Goal: Check status: Check status

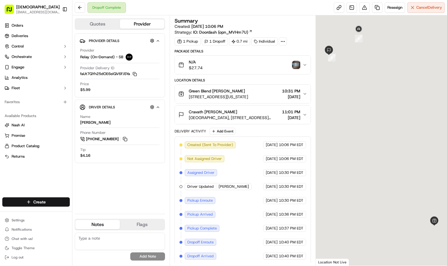
click at [299, 64] on img "button" at bounding box center [296, 65] width 8 height 8
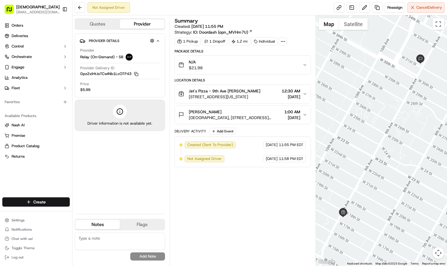
click at [246, 184] on div "Summary Created: [DATE] 11:55 PM Strategy: IO: Doordash (opn_MVHm7U) 1 Pickup 1…" at bounding box center [243, 140] width 136 height 244
click at [251, 196] on div "Summary Created: [DATE] 11:55 PM Strategy: IO: Doordash (opn_MVHm7U) 1 Pickup 1…" at bounding box center [243, 140] width 136 height 244
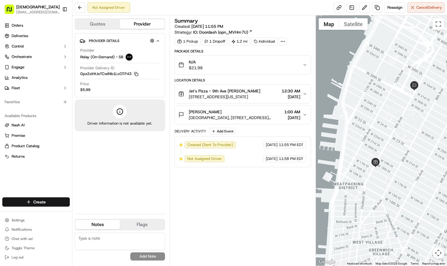
drag, startPoint x: 408, startPoint y: 137, endPoint x: 402, endPoint y: 131, distance: 8.6
click at [402, 131] on div at bounding box center [381, 140] width 131 height 250
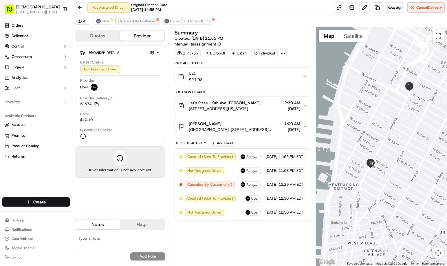
click at [144, 21] on span "Canceled By Customer" at bounding box center [136, 21] width 37 height 5
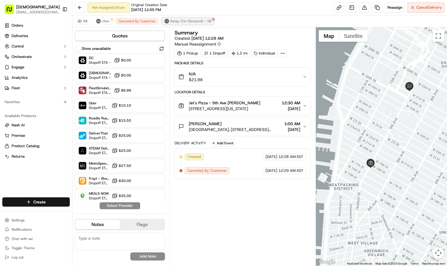
click at [182, 22] on span "Relay (On-Demand) - SB" at bounding box center [190, 21] width 41 height 5
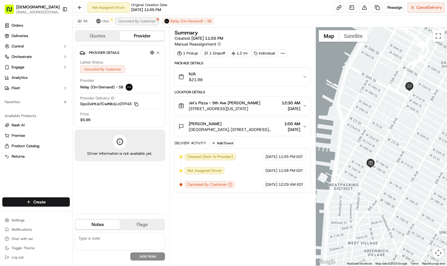
click at [138, 22] on span "Canceled By Customer" at bounding box center [136, 21] width 37 height 5
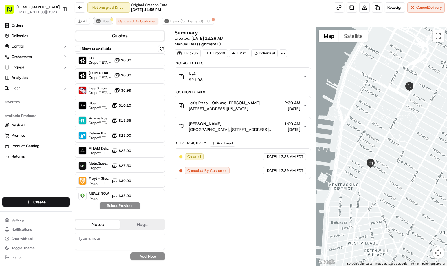
click at [97, 22] on img at bounding box center [98, 21] width 5 height 5
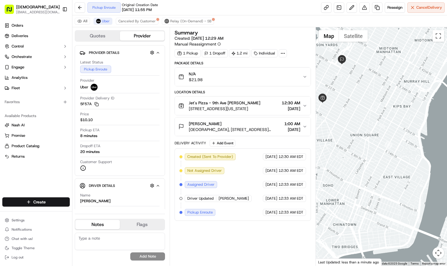
drag, startPoint x: 422, startPoint y: 192, endPoint x: 365, endPoint y: 119, distance: 92.7
click at [365, 119] on div at bounding box center [381, 146] width 131 height 238
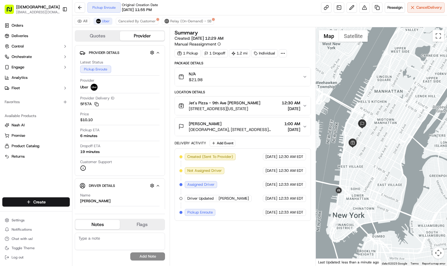
drag, startPoint x: 375, startPoint y: 184, endPoint x: 379, endPoint y: 185, distance: 4.4
click at [383, 187] on div at bounding box center [381, 146] width 131 height 238
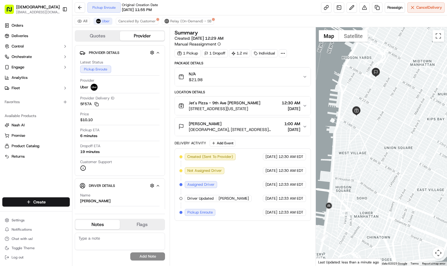
drag, startPoint x: 373, startPoint y: 167, endPoint x: 405, endPoint y: 173, distance: 32.4
click at [405, 173] on div at bounding box center [381, 146] width 131 height 238
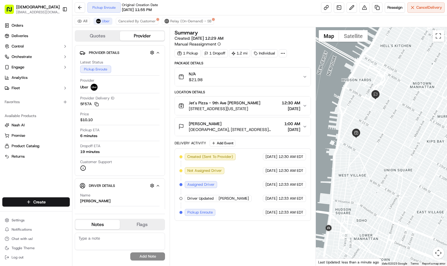
drag, startPoint x: 392, startPoint y: 155, endPoint x: 389, endPoint y: 176, distance: 21.3
click at [389, 176] on div at bounding box center [381, 146] width 131 height 238
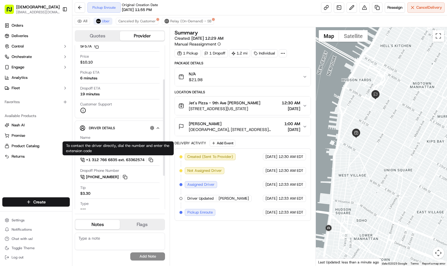
scroll to position [58, 0]
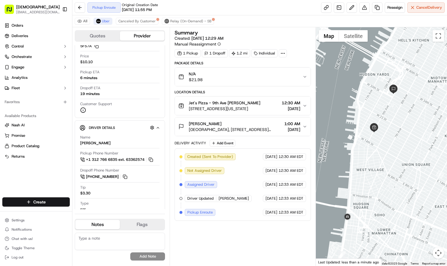
drag, startPoint x: 355, startPoint y: 181, endPoint x: 373, endPoint y: 176, distance: 19.3
click at [373, 176] on div at bounding box center [381, 146] width 131 height 238
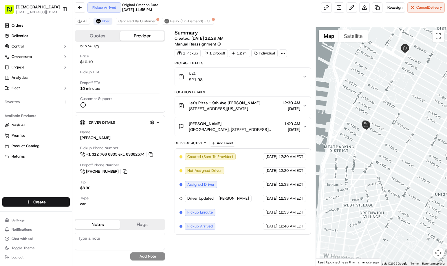
drag, startPoint x: 380, startPoint y: 129, endPoint x: 376, endPoint y: 160, distance: 30.9
click at [376, 160] on div at bounding box center [381, 146] width 131 height 238
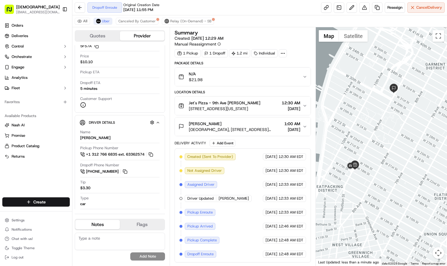
drag, startPoint x: 390, startPoint y: 201, endPoint x: 381, endPoint y: 207, distance: 11.2
click at [381, 207] on div at bounding box center [381, 146] width 131 height 238
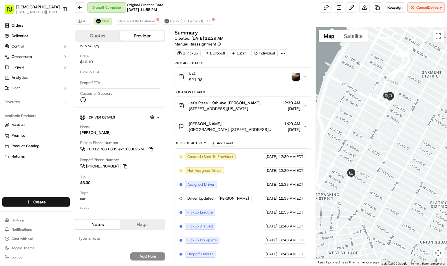
scroll to position [28, 0]
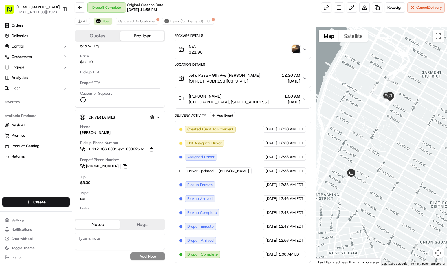
click at [295, 48] on img "button" at bounding box center [296, 49] width 8 height 8
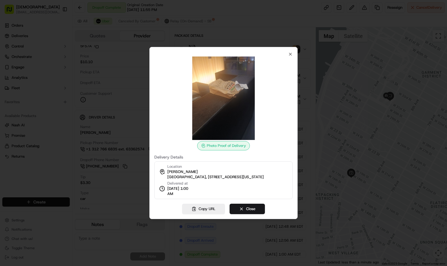
click at [283, 21] on div at bounding box center [223, 133] width 447 height 266
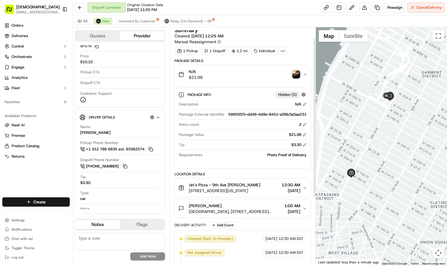
scroll to position [1, 0]
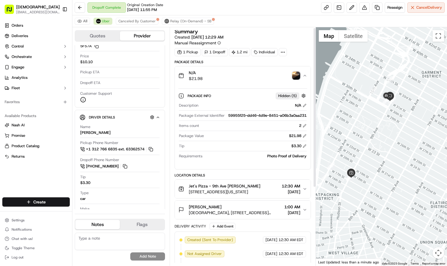
click at [296, 74] on img "button" at bounding box center [296, 76] width 8 height 8
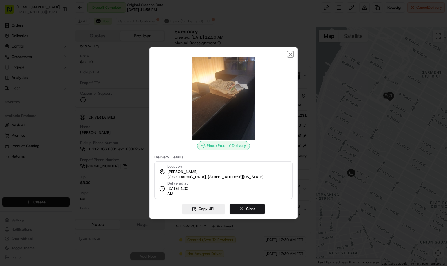
click at [291, 52] on icon "button" at bounding box center [290, 54] width 5 height 5
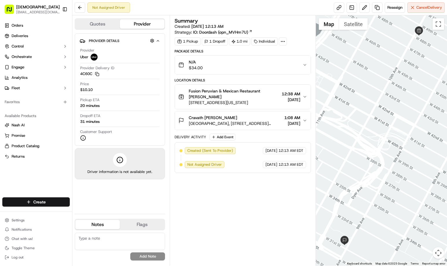
click at [238, 199] on div "Summary Created: 09/18/2025 12:13 AM Strategy: IO: Doordash (opn_MVHm7U) 1 Pick…" at bounding box center [243, 140] width 136 height 244
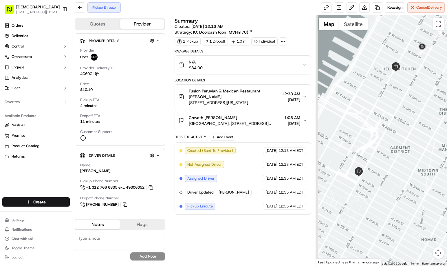
drag, startPoint x: 386, startPoint y: 156, endPoint x: 410, endPoint y: 74, distance: 84.9
click at [410, 74] on div at bounding box center [381, 140] width 131 height 250
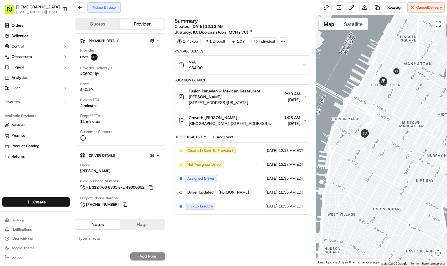
drag, startPoint x: 374, startPoint y: 144, endPoint x: 359, endPoint y: 188, distance: 46.3
click at [359, 188] on div at bounding box center [381, 140] width 131 height 250
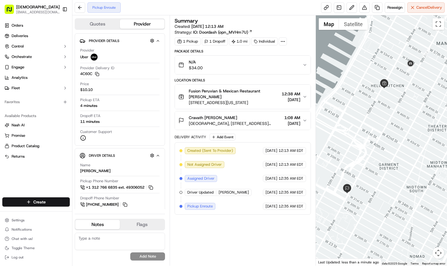
drag, startPoint x: 387, startPoint y: 140, endPoint x: 389, endPoint y: 155, distance: 15.5
click at [389, 155] on div at bounding box center [381, 140] width 131 height 250
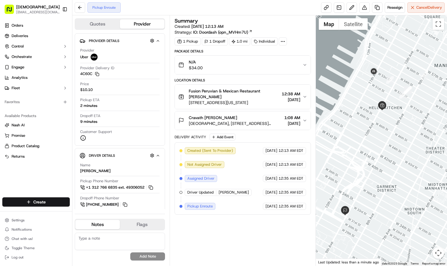
drag, startPoint x: 411, startPoint y: 148, endPoint x: 407, endPoint y: 158, distance: 10.6
click at [407, 158] on div at bounding box center [381, 140] width 131 height 250
drag, startPoint x: 415, startPoint y: 134, endPoint x: 396, endPoint y: 120, distance: 23.6
click at [396, 120] on div at bounding box center [381, 140] width 131 height 250
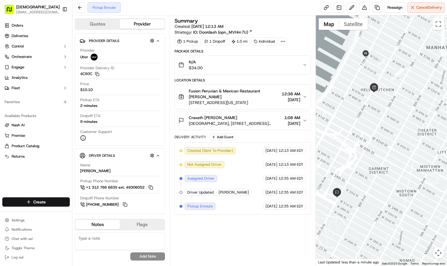
drag, startPoint x: 391, startPoint y: 124, endPoint x: 400, endPoint y: 120, distance: 10.4
click at [400, 120] on div at bounding box center [381, 140] width 131 height 250
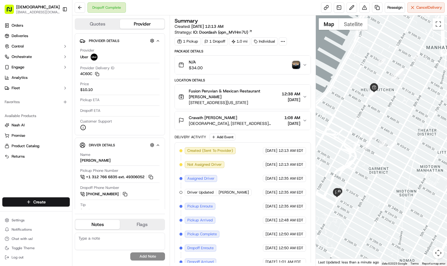
click at [295, 64] on img "button" at bounding box center [296, 65] width 8 height 8
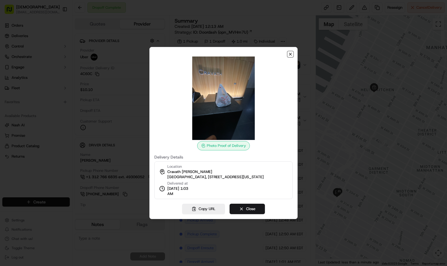
click at [291, 53] on icon "button" at bounding box center [290, 54] width 5 height 5
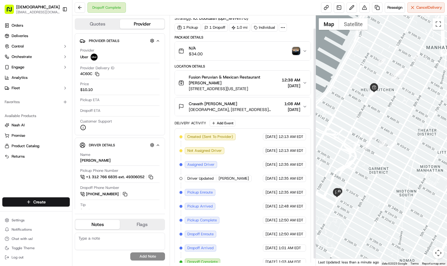
scroll to position [21, 0]
